Goal: Check status: Check status

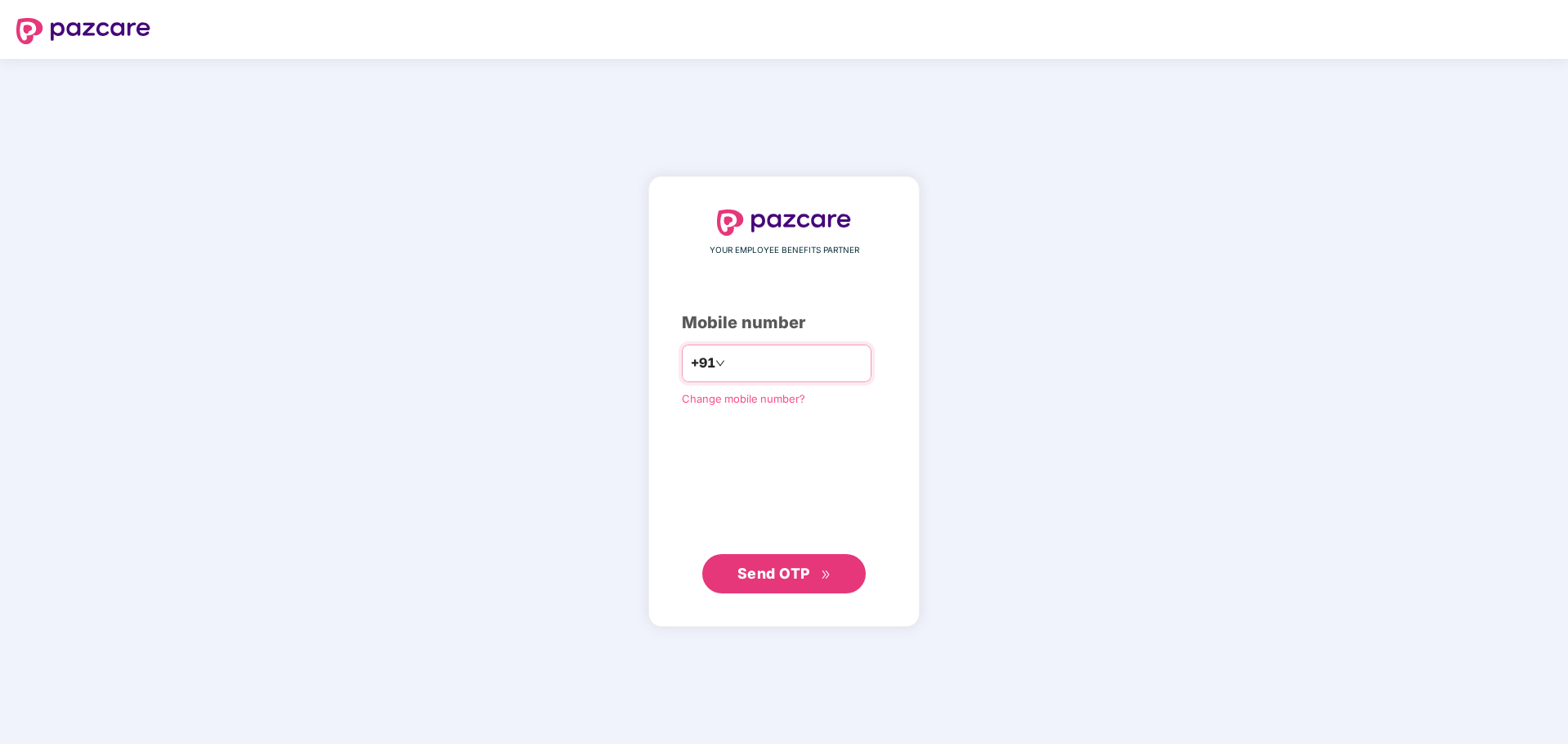
click at [734, 367] on input "number" at bounding box center [795, 363] width 134 height 26
type input "**********"
click at [846, 581] on button "Send OTP" at bounding box center [784, 572] width 164 height 39
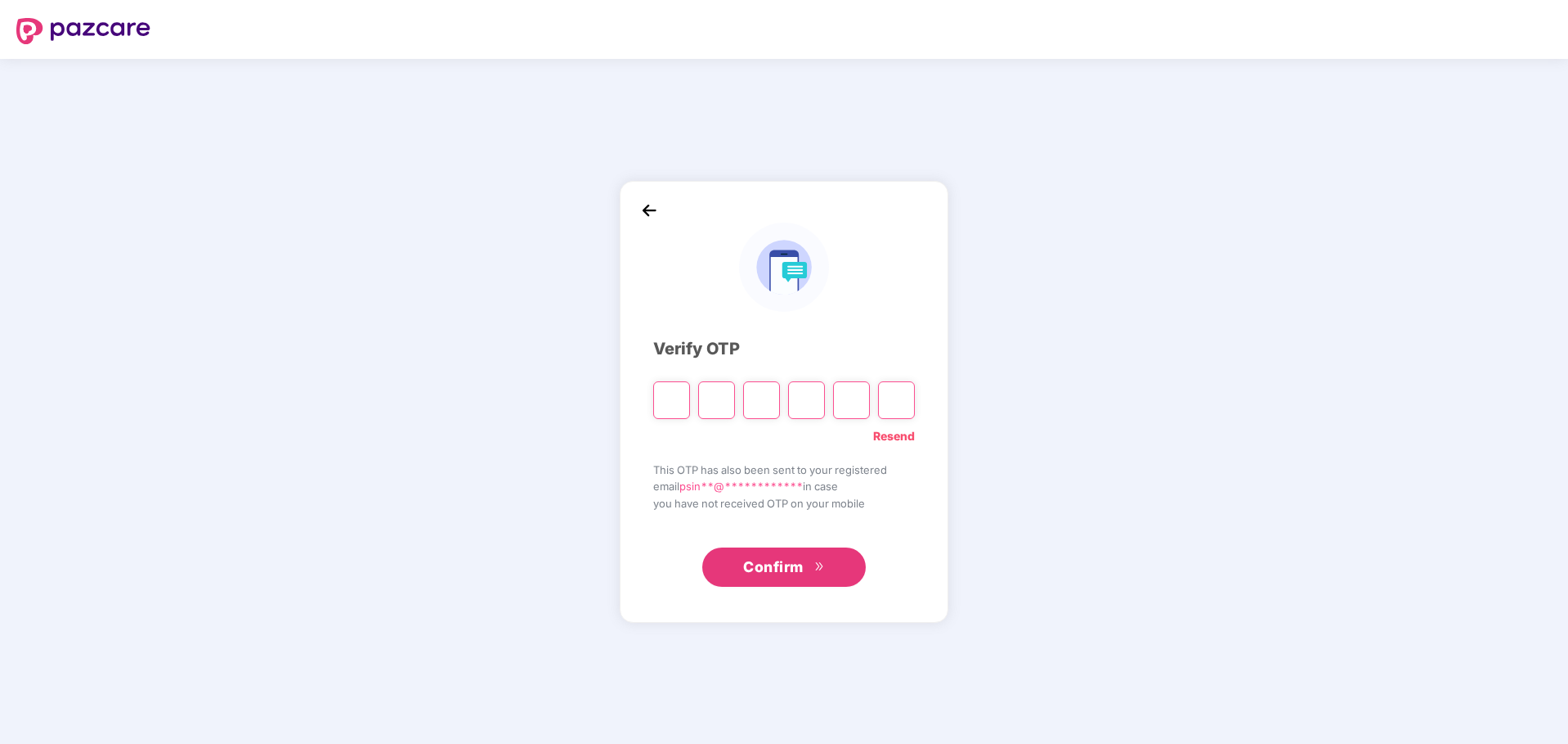
type input "*"
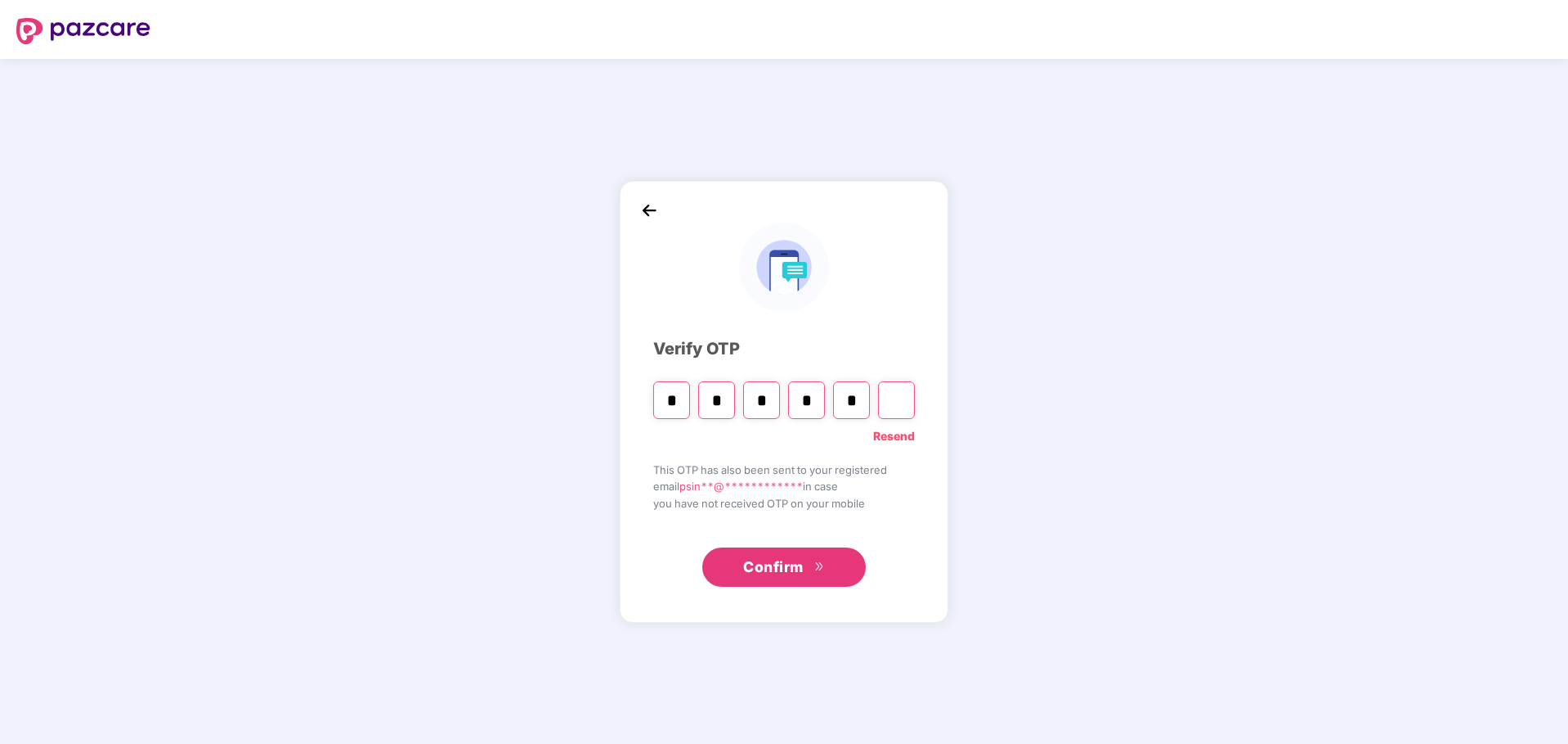
type input "*"
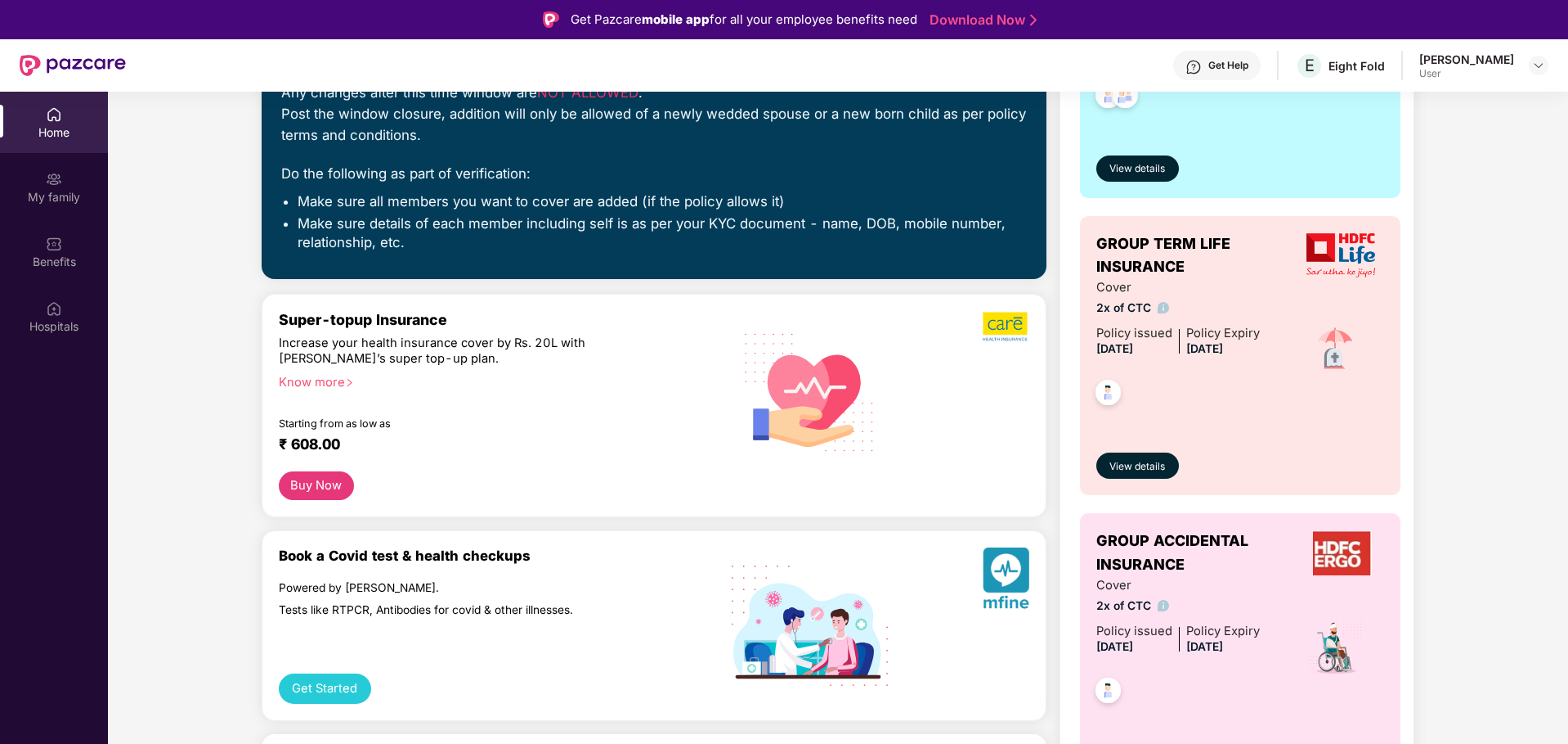
scroll to position [125, 0]
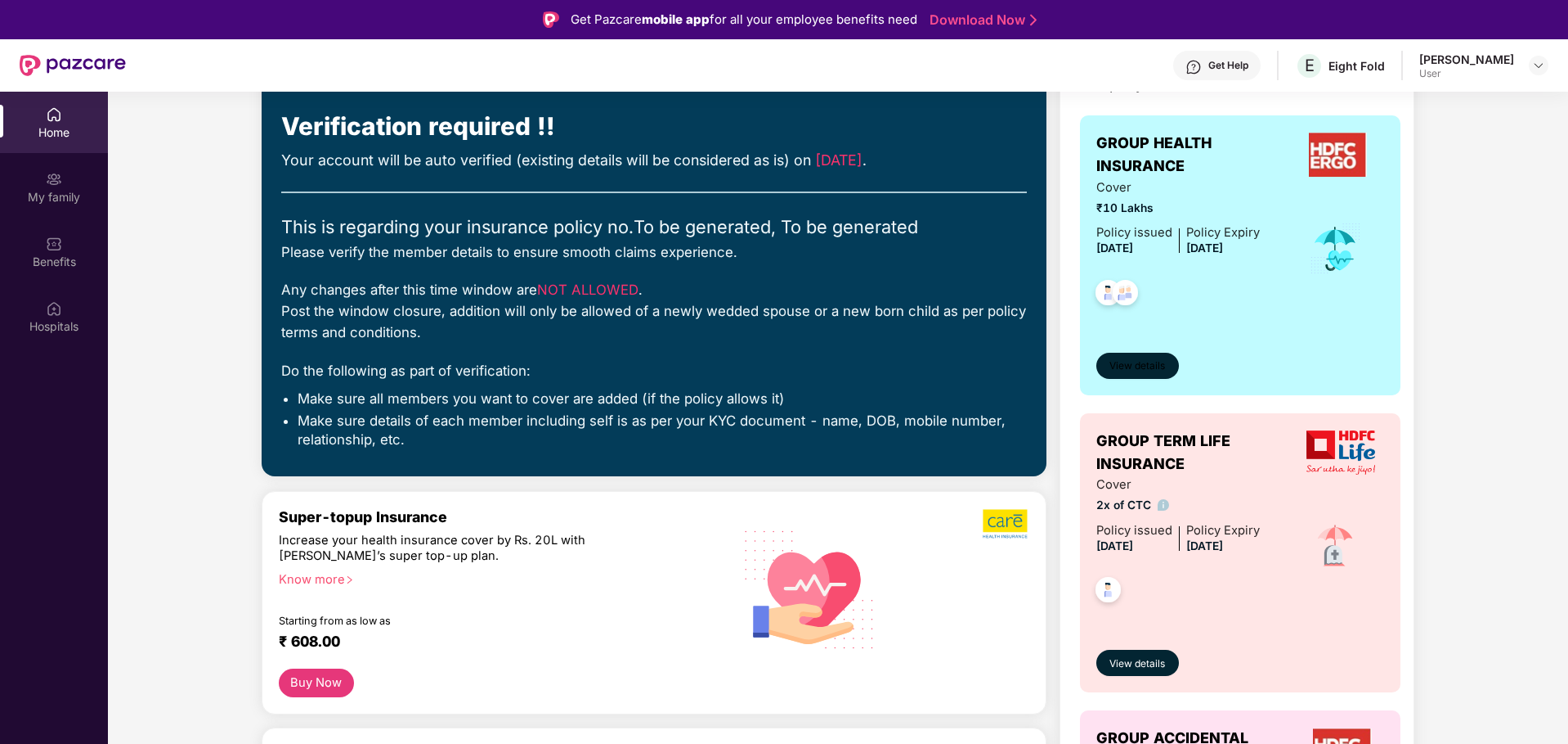
click at [1119, 362] on span "View details" at bounding box center [1136, 366] width 56 height 16
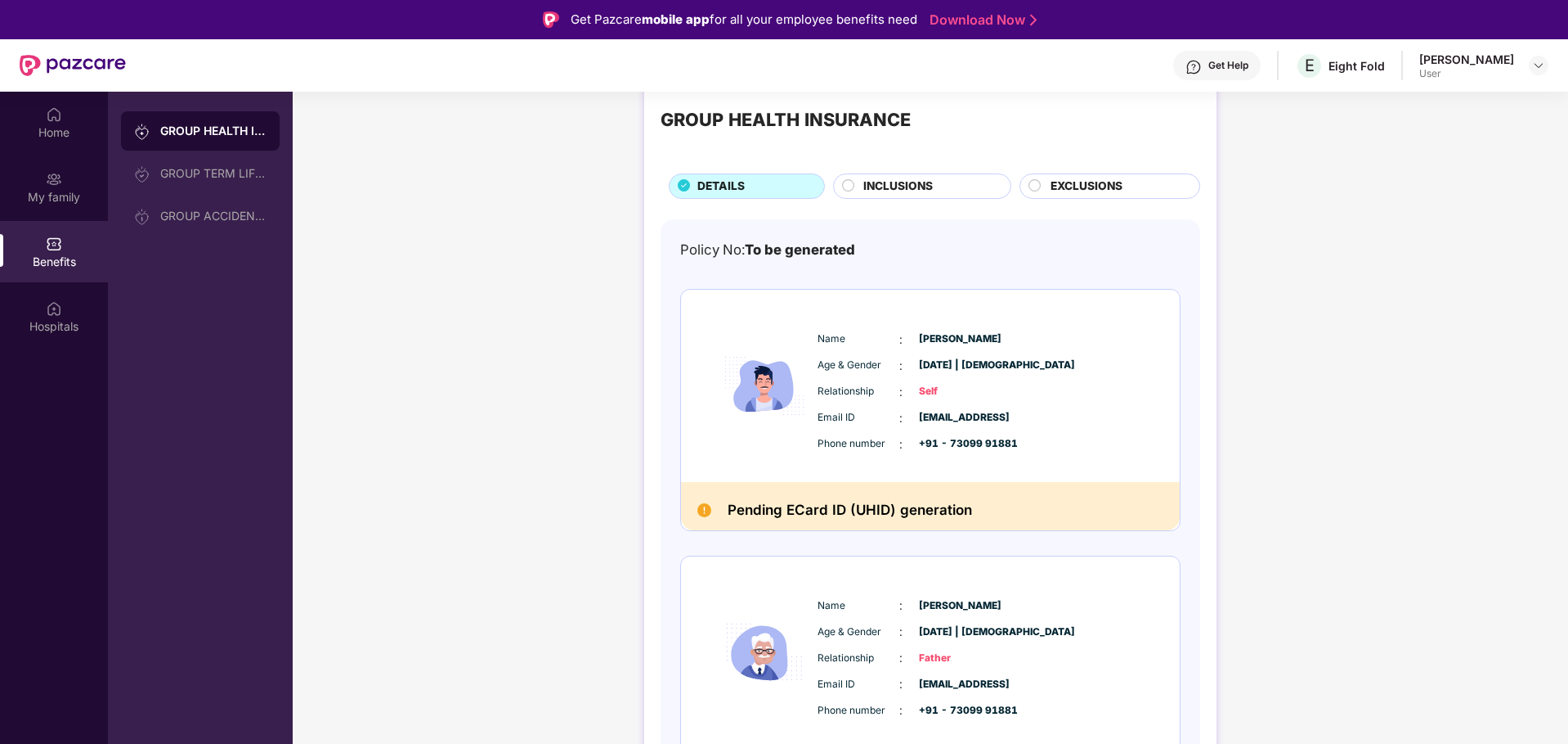
scroll to position [0, 0]
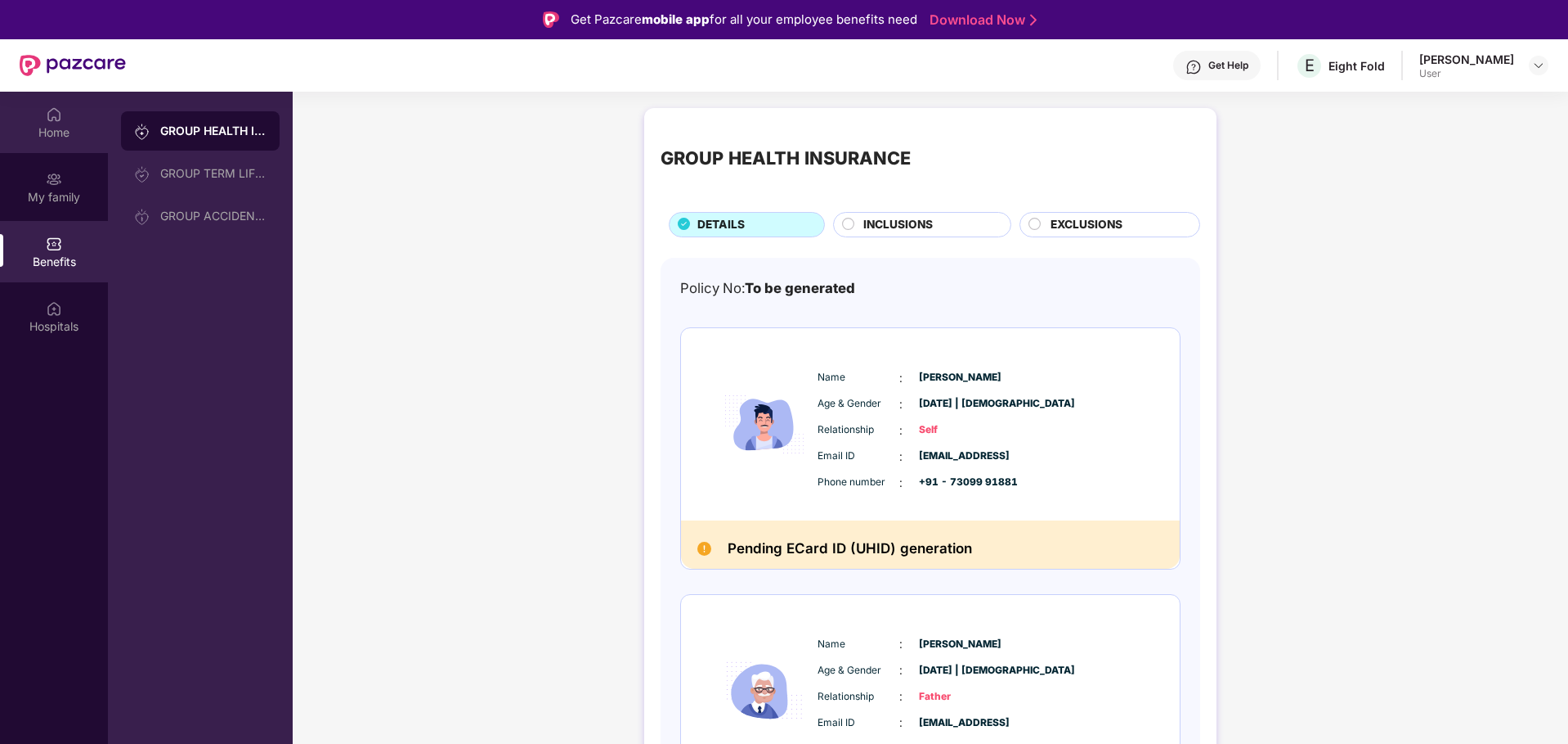
click at [69, 139] on div "Home" at bounding box center [54, 133] width 108 height 17
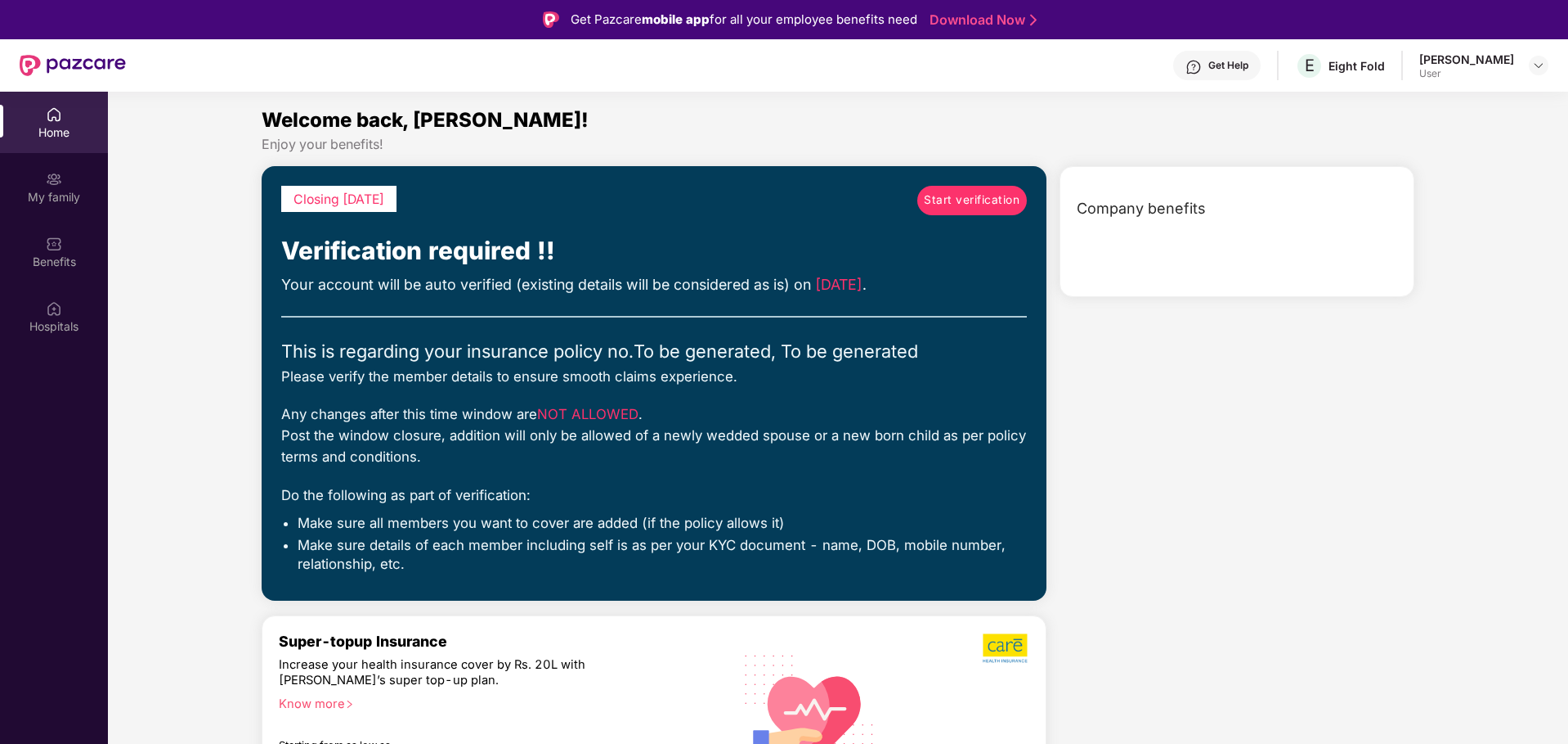
scroll to position [3, 0]
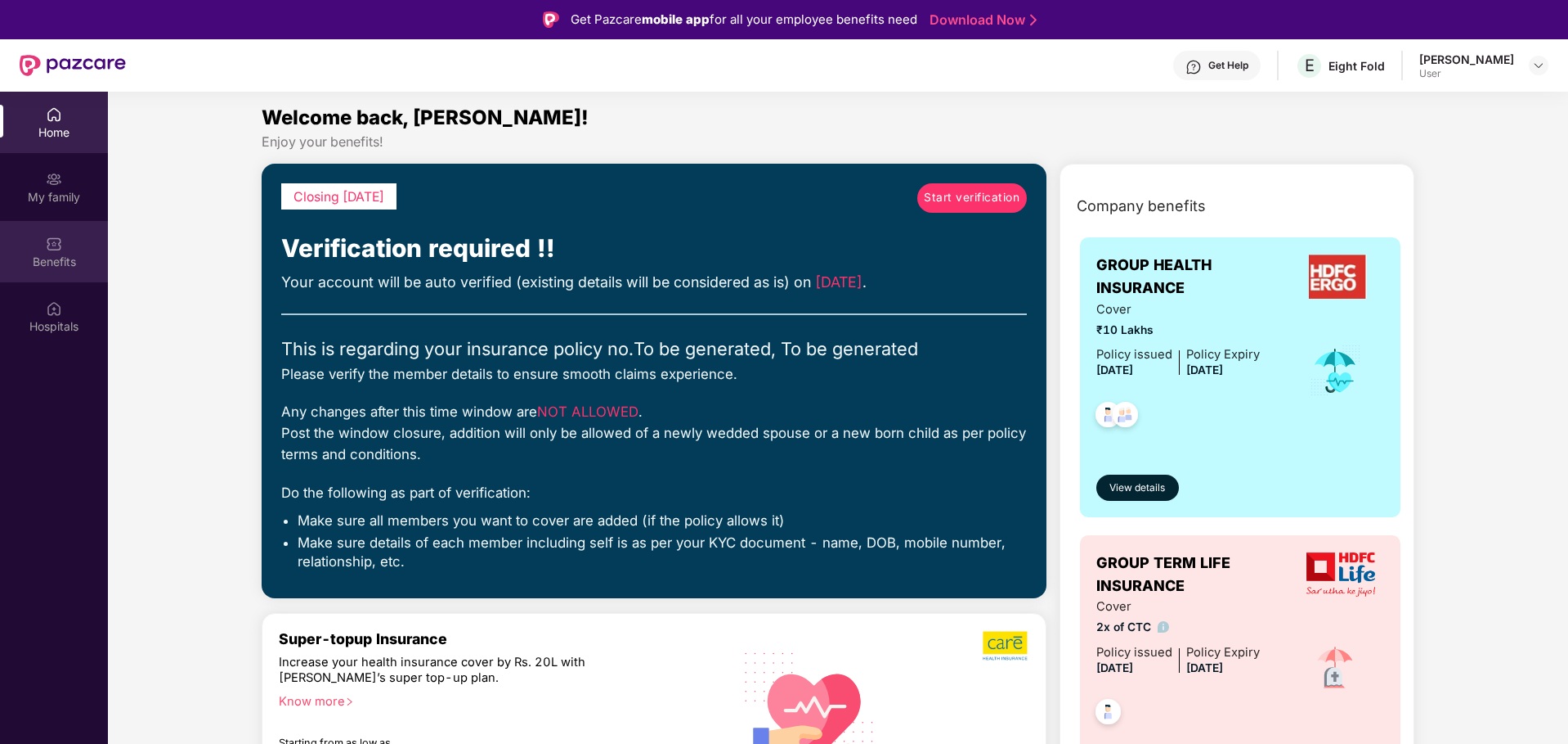
click at [62, 267] on div "Benefits" at bounding box center [54, 261] width 108 height 17
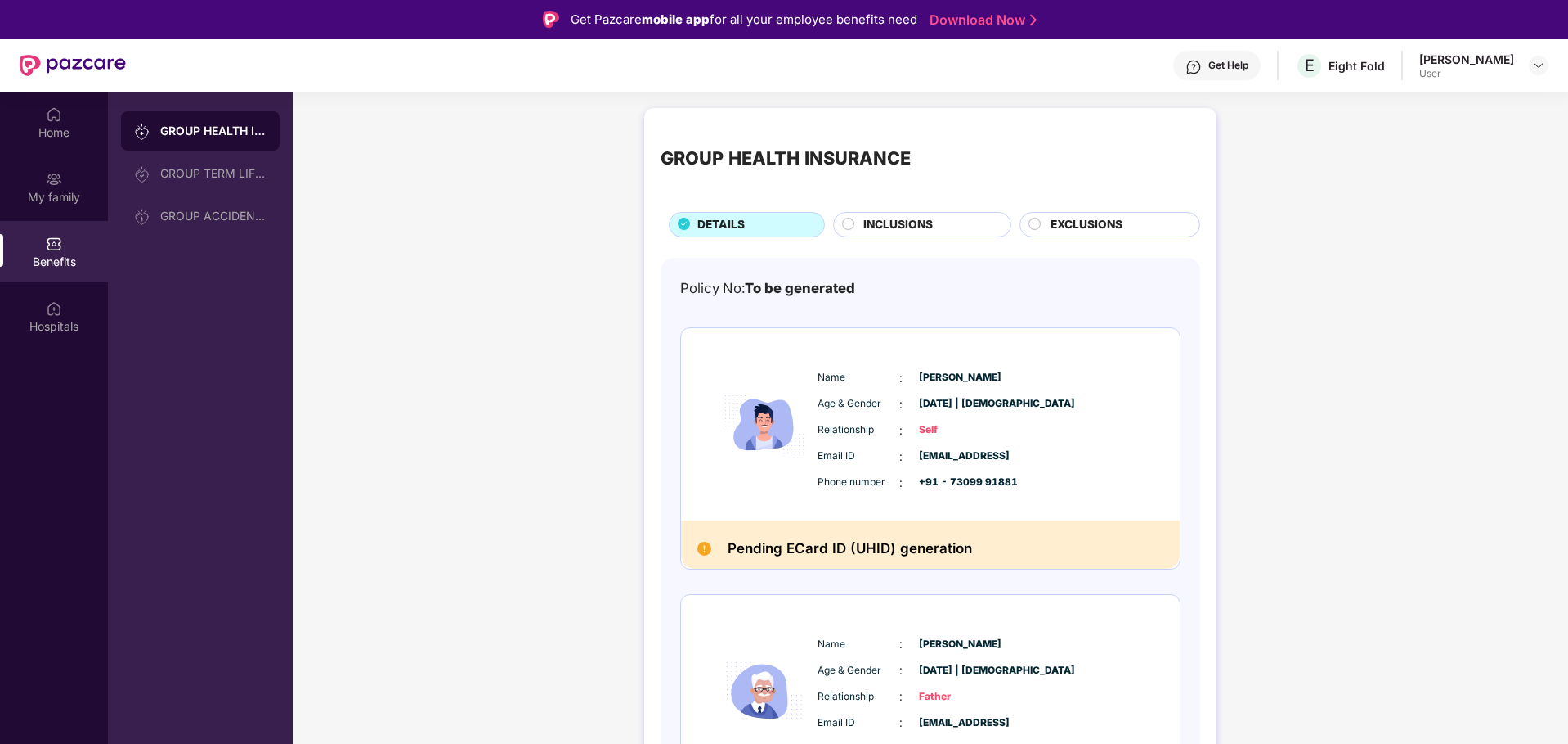
click at [911, 222] on span "INCLUSIONS" at bounding box center [898, 224] width 69 height 18
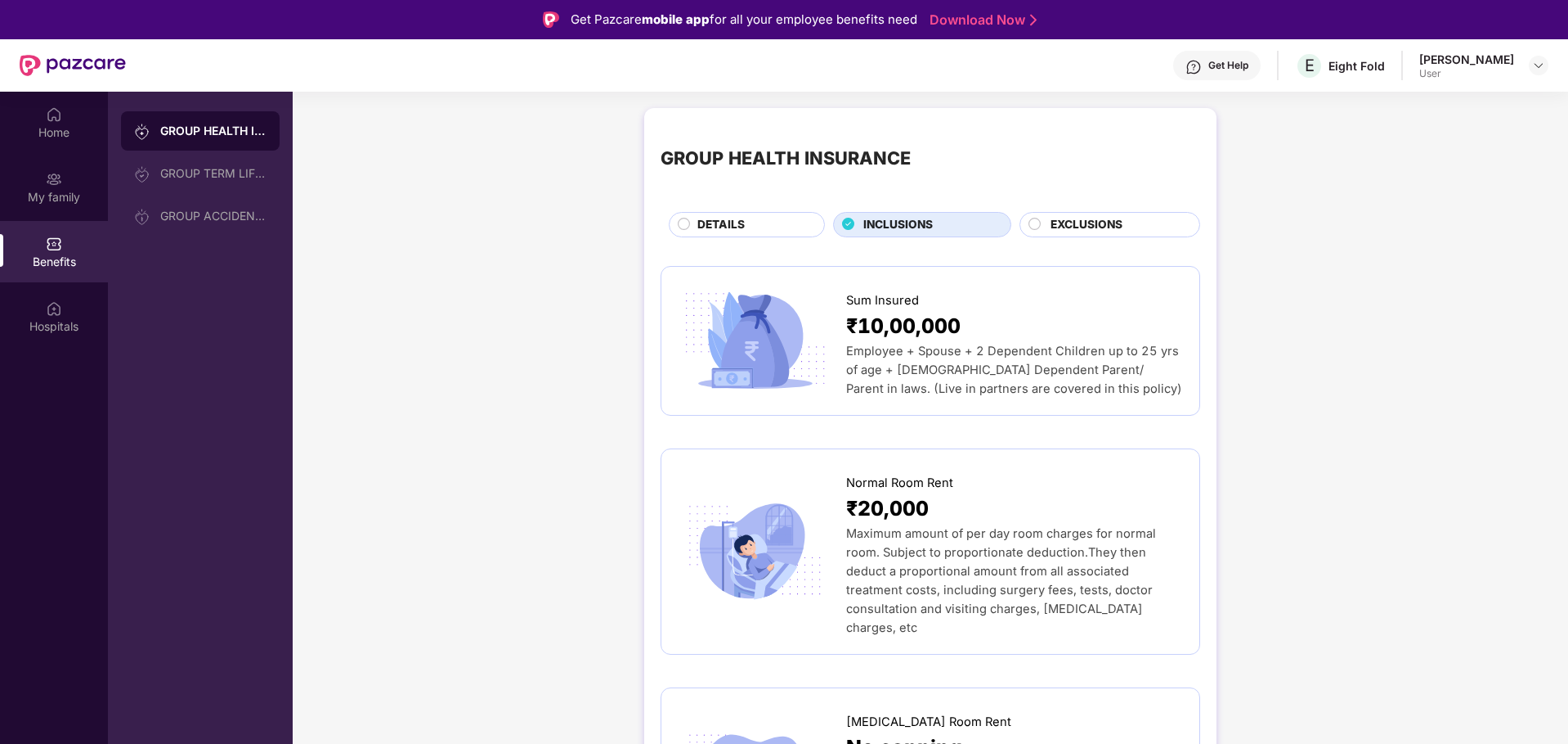
click at [1063, 222] on span "EXCLUSIONS" at bounding box center [1087, 224] width 72 height 18
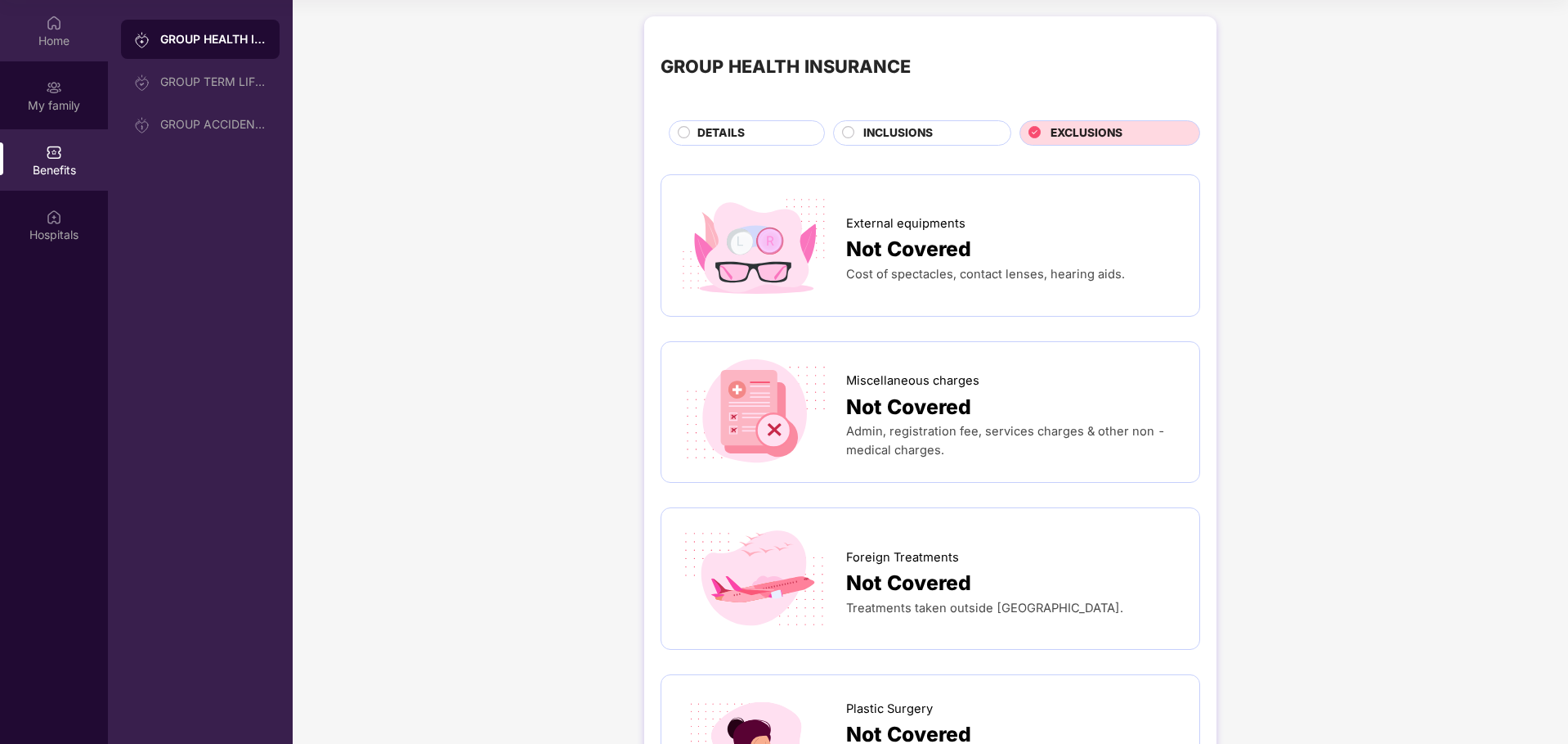
click at [75, 37] on div "Home" at bounding box center [54, 41] width 108 height 17
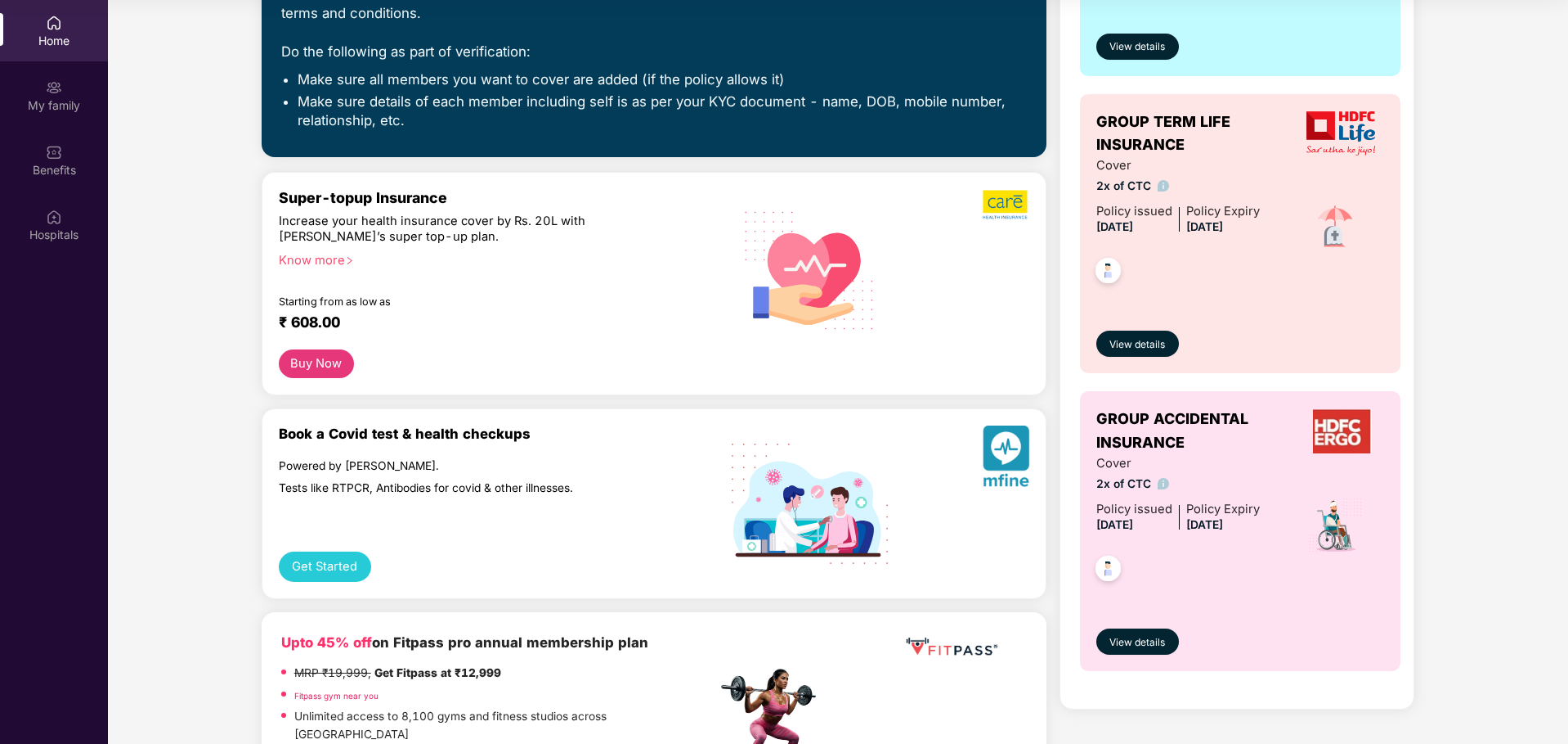
scroll to position [361, 0]
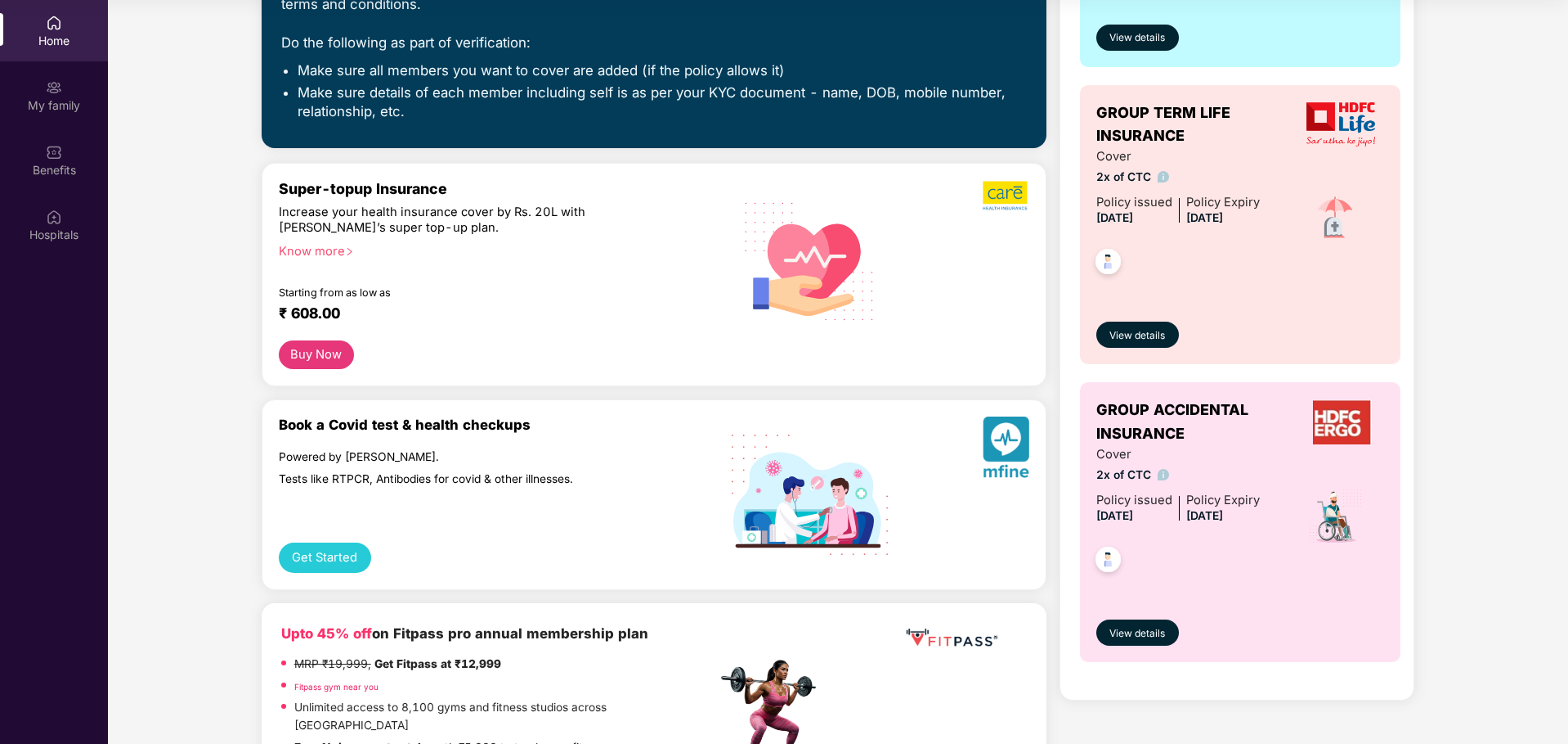
click at [1313, 410] on img at bounding box center [1342, 421] width 58 height 44
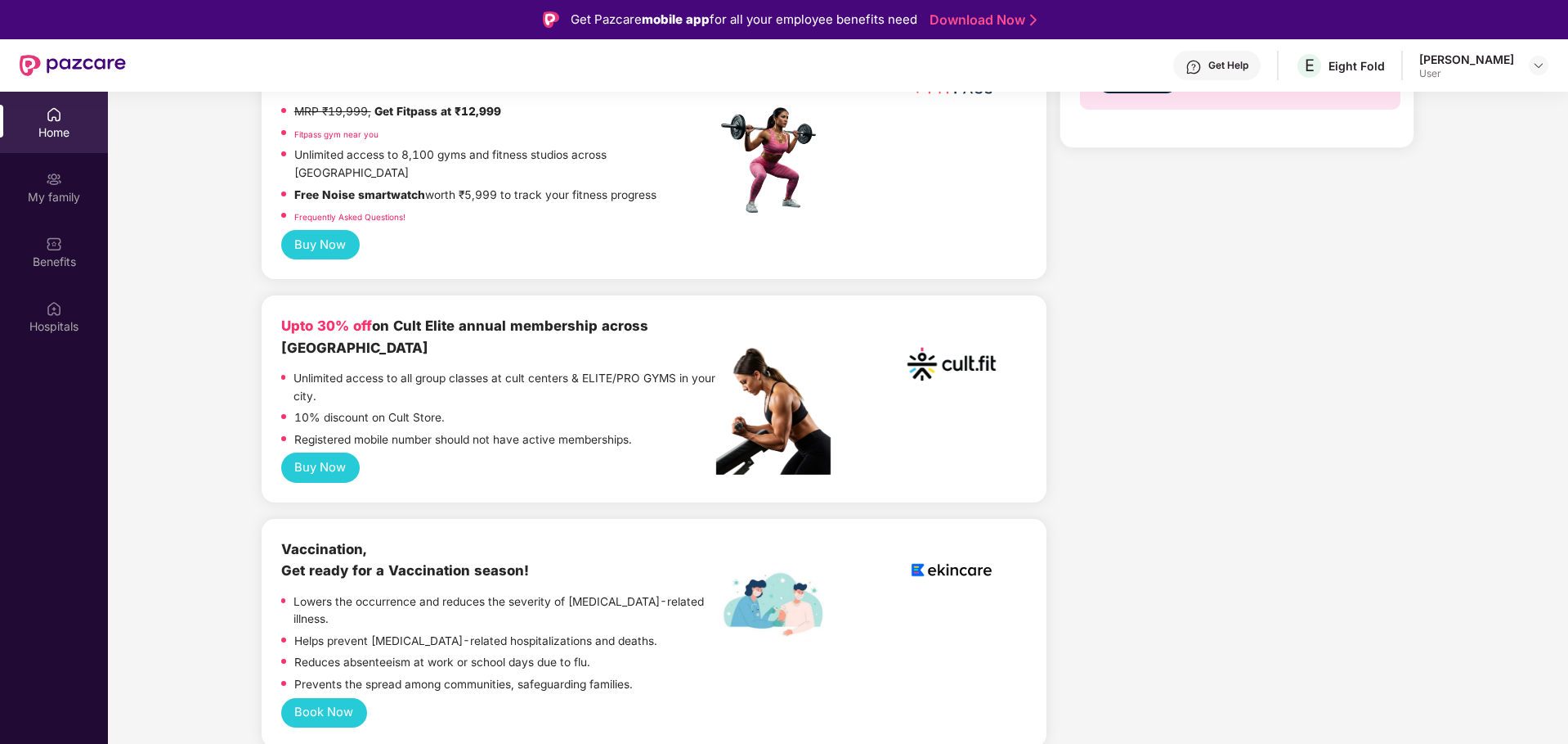
scroll to position [0, 0]
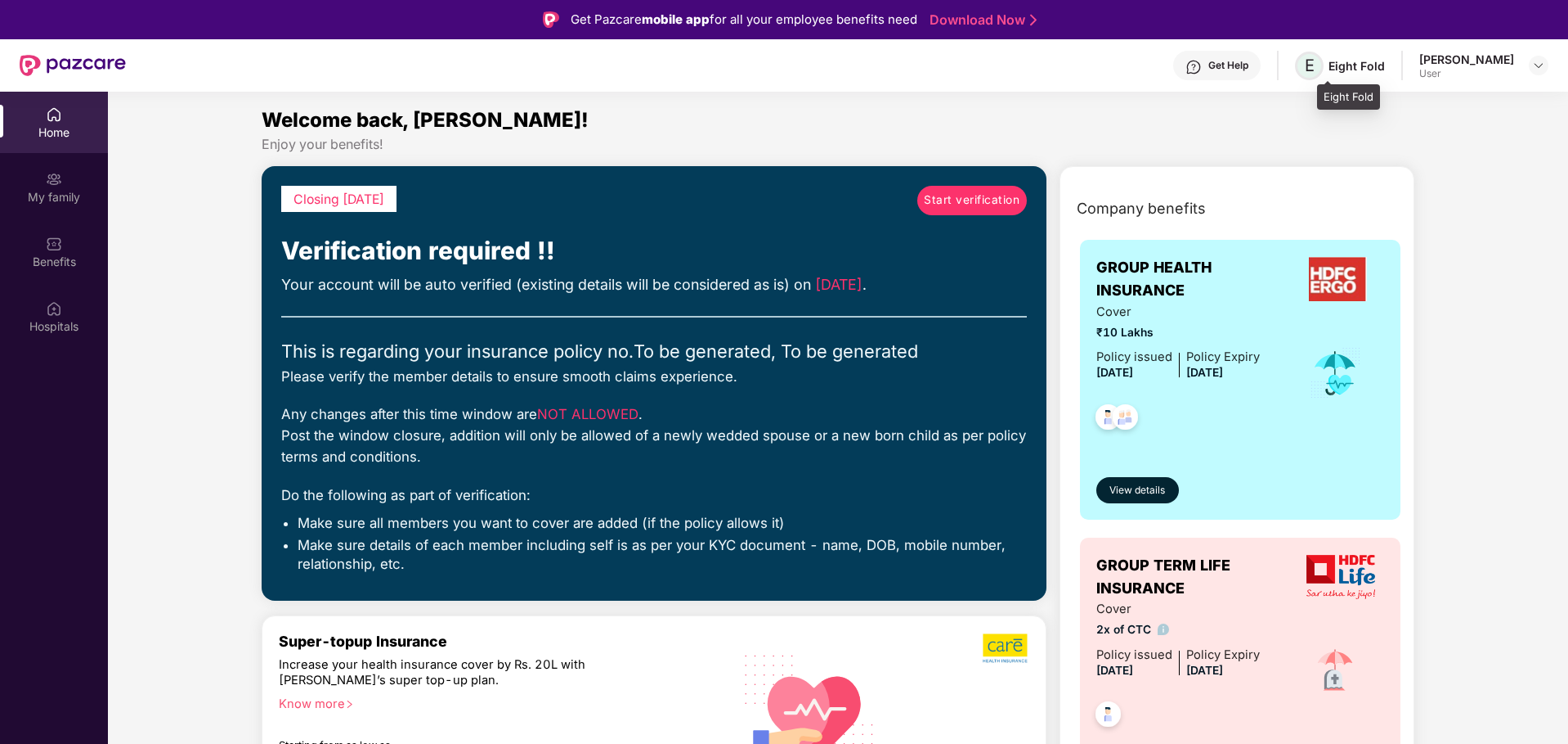
click at [1323, 58] on span "E" at bounding box center [1309, 65] width 28 height 28
click at [1315, 62] on span "E" at bounding box center [1310, 65] width 10 height 20
click at [1544, 61] on img at bounding box center [1538, 64] width 13 height 13
click at [1160, 486] on span "View details" at bounding box center [1136, 490] width 56 height 16
